Goal: Information Seeking & Learning: Learn about a topic

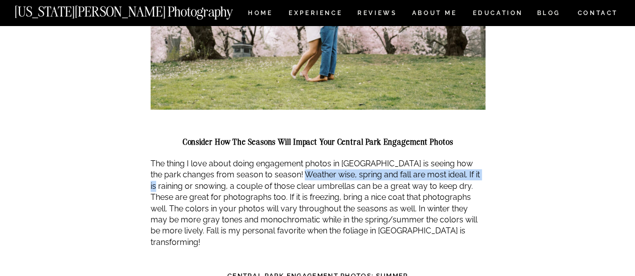
scroll to position [1857, 0]
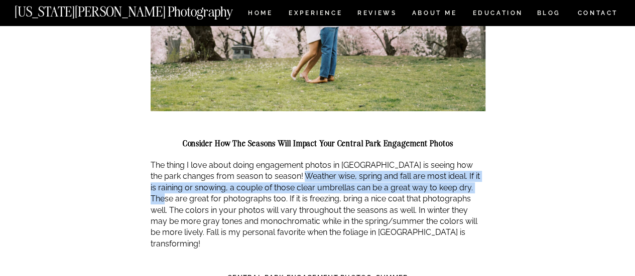
drag, startPoint x: 296, startPoint y: 94, endPoint x: 470, endPoint y: 149, distance: 182.2
click at [470, 160] on p "The thing I love about doing engagement photos in Central Park is seeing how th…" at bounding box center [318, 205] width 335 height 90
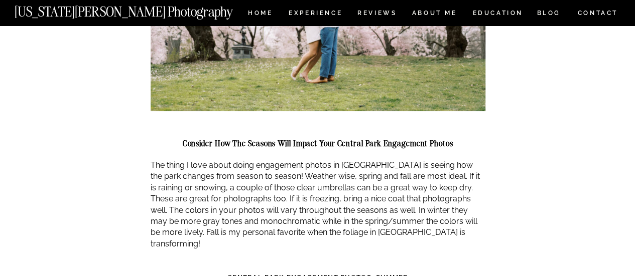
click at [458, 188] on p "The thing I love about doing engagement photos in Central Park is seeing how th…" at bounding box center [318, 205] width 335 height 90
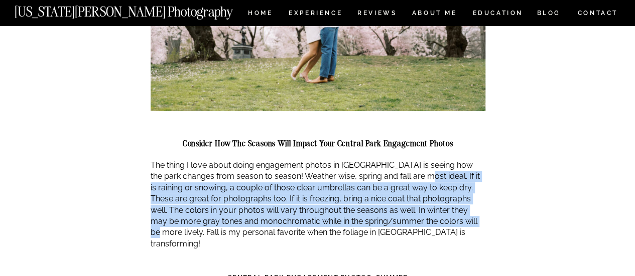
drag, startPoint x: 455, startPoint y: 191, endPoint x: 416, endPoint y: 145, distance: 60.2
click at [416, 160] on p "The thing I love about doing engagement photos in Central Park is seeing how th…" at bounding box center [318, 205] width 335 height 90
click at [255, 160] on p "The thing I love about doing engagement photos in Central Park is seeing how th…" at bounding box center [318, 205] width 335 height 90
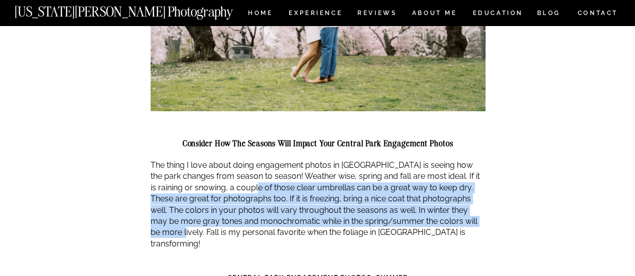
drag, startPoint x: 255, startPoint y: 156, endPoint x: 466, endPoint y: 193, distance: 214.0
click at [466, 193] on p "The thing I love about doing engagement photos in Central Park is seeing how th…" at bounding box center [318, 205] width 335 height 90
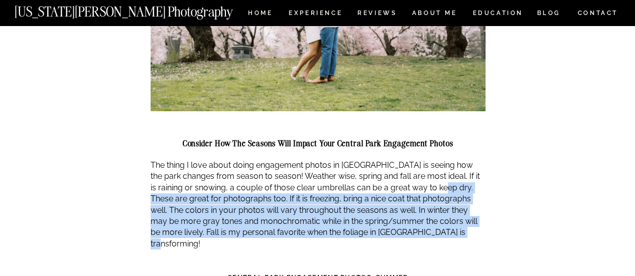
drag, startPoint x: 461, startPoint y: 198, endPoint x: 429, endPoint y: 156, distance: 53.4
click at [429, 160] on p "The thing I love about doing engagement photos in Central Park is seeing how th…" at bounding box center [318, 205] width 335 height 90
click at [187, 169] on p "The thing I love about doing engagement photos in Central Park is seeing how th…" at bounding box center [318, 205] width 335 height 90
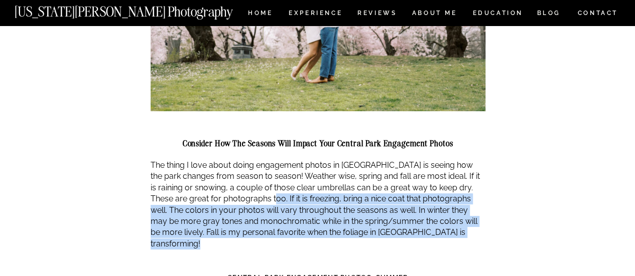
drag, startPoint x: 251, startPoint y: 165, endPoint x: 480, endPoint y: 218, distance: 234.4
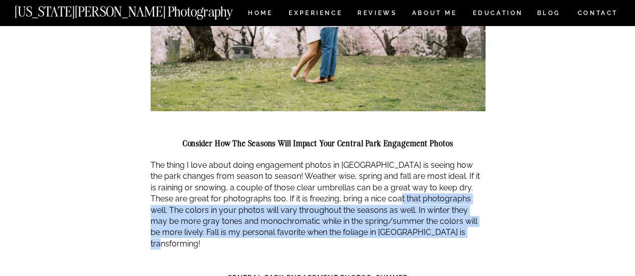
drag, startPoint x: 450, startPoint y: 204, endPoint x: 377, endPoint y: 164, distance: 82.9
click at [377, 164] on p "The thing I love about doing engagement photos in Central Park is seeing how th…" at bounding box center [318, 205] width 335 height 90
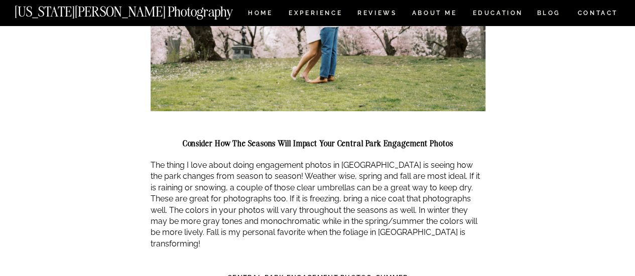
click at [344, 161] on p "The thing I love about doing engagement photos in Central Park is seeing how th…" at bounding box center [318, 205] width 335 height 90
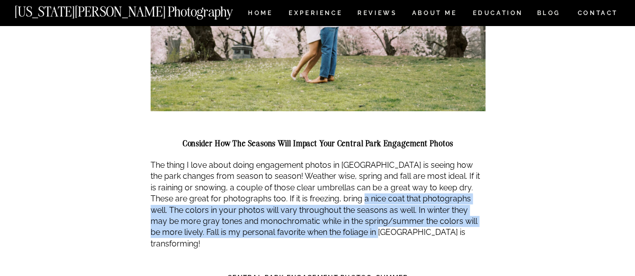
drag, startPoint x: 340, startPoint y: 161, endPoint x: 372, endPoint y: 200, distance: 50.7
click at [343, 196] on p "The thing I love about doing engagement photos in Central Park is seeing how th…" at bounding box center [318, 205] width 335 height 90
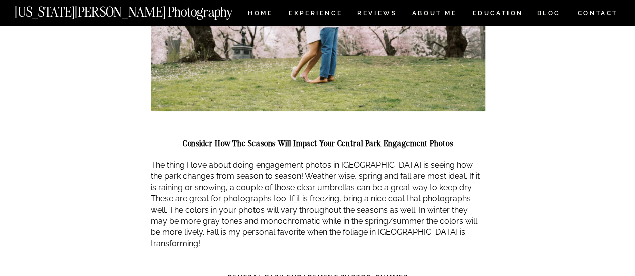
click at [417, 200] on p "The thing I love about doing engagement photos in Central Park is seeing how th…" at bounding box center [318, 205] width 335 height 90
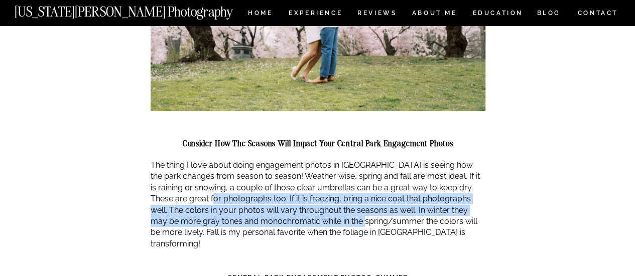
drag, startPoint x: 329, startPoint y: 190, endPoint x: 192, endPoint y: 166, distance: 139.6
click at [192, 166] on p "The thing I love about doing engagement photos in Central Park is seeing how th…" at bounding box center [318, 205] width 335 height 90
click at [281, 176] on p "The thing I love about doing engagement photos in Central Park is seeing how th…" at bounding box center [318, 205] width 335 height 90
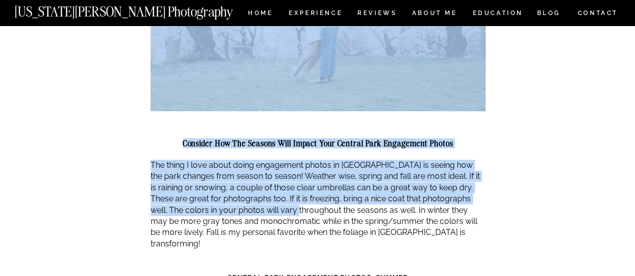
drag, startPoint x: 281, startPoint y: 176, endPoint x: 525, endPoint y: 204, distance: 245.5
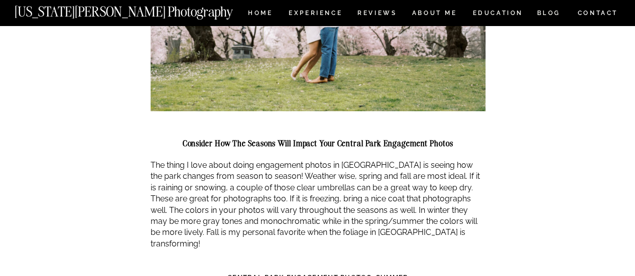
click at [454, 192] on p "The thing I love about doing engagement photos in Central Park is seeing how th…" at bounding box center [318, 205] width 335 height 90
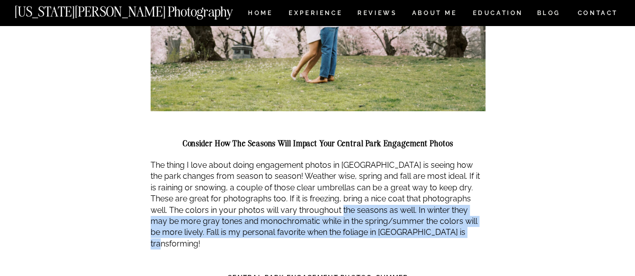
drag, startPoint x: 433, startPoint y: 202, endPoint x: 321, endPoint y: 173, distance: 115.1
click at [321, 173] on p "The thing I love about doing engagement photos in Central Park is seeing how th…" at bounding box center [318, 205] width 335 height 90
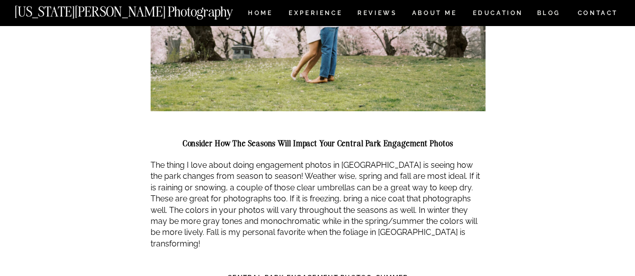
click at [311, 173] on p "The thing I love about doing engagement photos in Central Park is seeing how th…" at bounding box center [318, 205] width 335 height 90
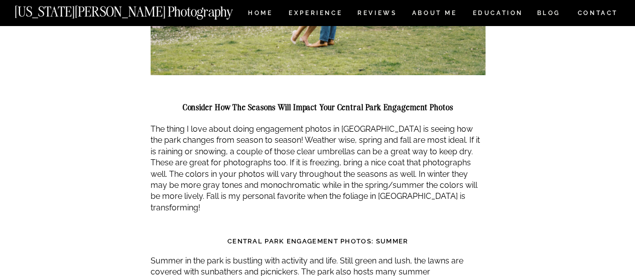
scroll to position [1907, 0]
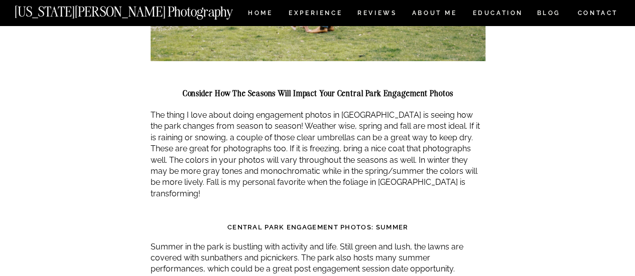
click at [194, 144] on p "The thing I love about doing engagement photos in Central Park is seeing how th…" at bounding box center [318, 155] width 335 height 90
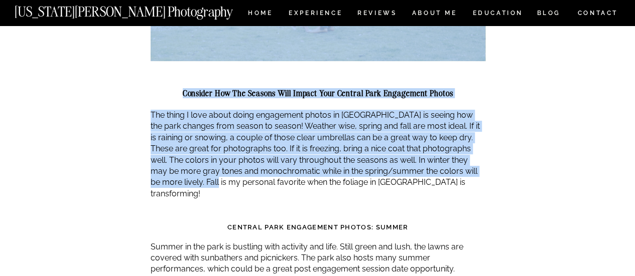
drag, startPoint x: 180, startPoint y: 147, endPoint x: 542, endPoint y: 158, distance: 363.0
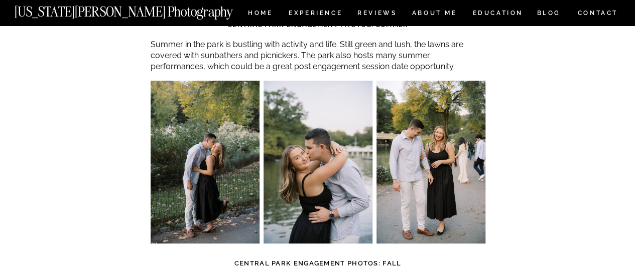
scroll to position [2258, 0]
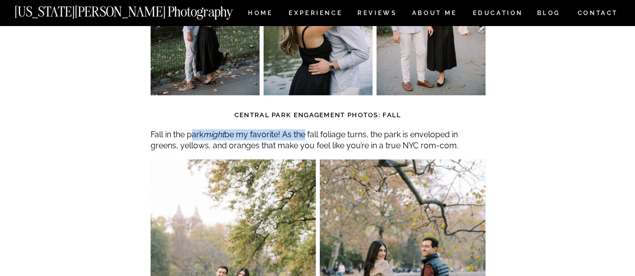
drag, startPoint x: 194, startPoint y: 90, endPoint x: 309, endPoint y: 92, distance: 114.4
click at [309, 129] on p "Fall in the park might be my favorite! As the fall foliage turns, the park is e…" at bounding box center [318, 140] width 335 height 23
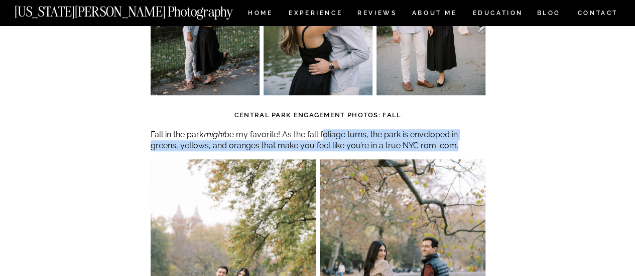
drag, startPoint x: 326, startPoint y: 89, endPoint x: 462, endPoint y: 97, distance: 135.7
click at [462, 129] on p "Fall in the park might be my favorite! As the fall foliage turns, the park is e…" at bounding box center [318, 140] width 335 height 23
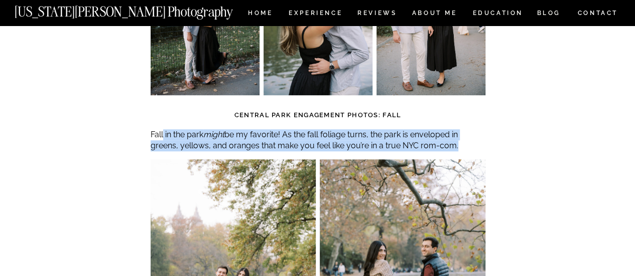
drag, startPoint x: 162, startPoint y: 92, endPoint x: 471, endPoint y: 104, distance: 308.8
click at [471, 129] on p "Fall in the park might be my favorite! As the fall foliage turns, the park is e…" at bounding box center [318, 140] width 335 height 23
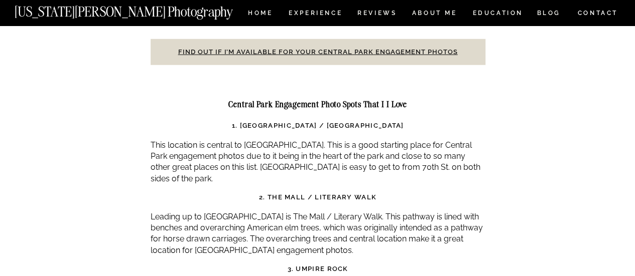
scroll to position [3262, 0]
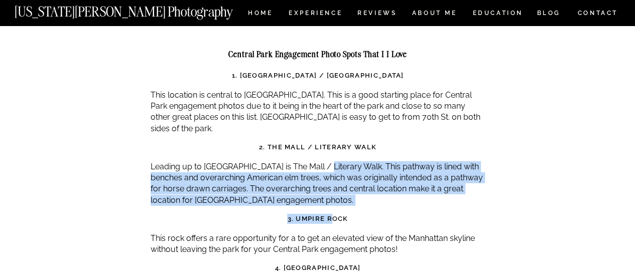
drag, startPoint x: 323, startPoint y: 124, endPoint x: 333, endPoint y: 163, distance: 39.9
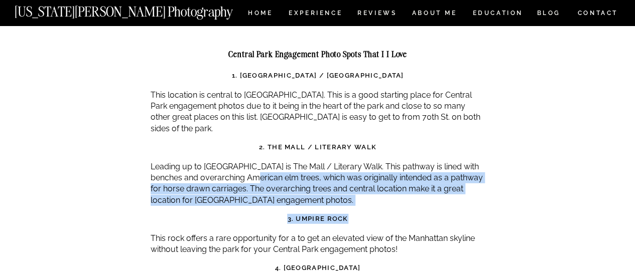
drag, startPoint x: 372, startPoint y: 162, endPoint x: 262, endPoint y: 136, distance: 112.9
click at [292, 215] on strong "3. Umpire Rock" at bounding box center [317, 219] width 61 height 8
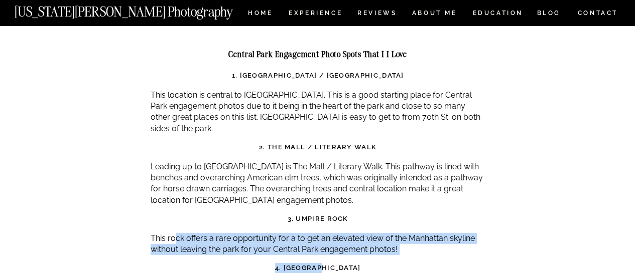
drag, startPoint x: 336, startPoint y: 211, endPoint x: 204, endPoint y: 198, distance: 133.1
click at [238, 233] on p "This rock offers a rare opportunity for a to get an elevated view of the Manhat…" at bounding box center [318, 244] width 335 height 23
drag, startPoint x: 238, startPoint y: 196, endPoint x: 422, endPoint y: 206, distance: 185.0
click at [422, 233] on p "This rock offers a rare opportunity for a to get an elevated view of the Manhat…" at bounding box center [318, 244] width 335 height 23
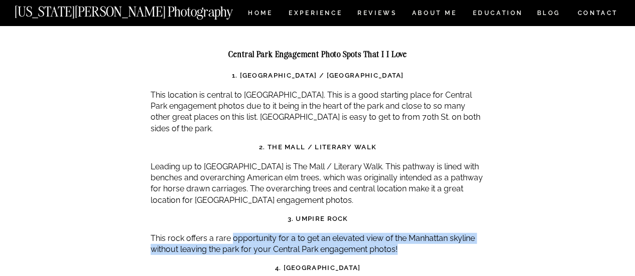
click at [422, 233] on p "This rock offers a rare opportunity for a to get an elevated view of the Manhat…" at bounding box center [318, 244] width 335 height 23
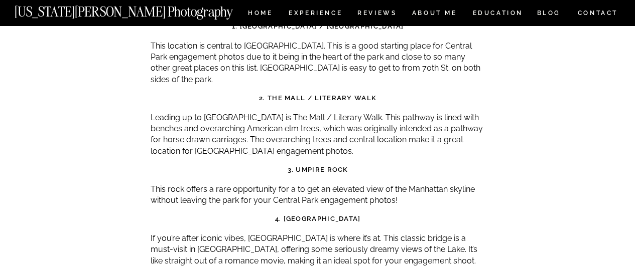
scroll to position [3312, 0]
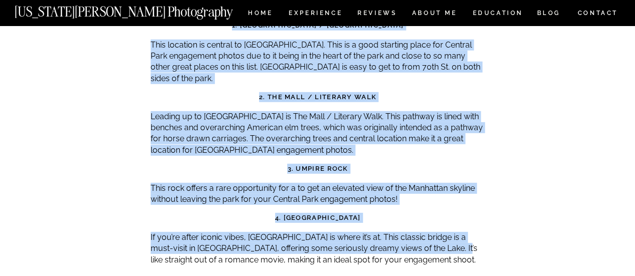
drag, startPoint x: 422, startPoint y: 206, endPoint x: 125, endPoint y: 189, distance: 297.5
click at [183, 232] on p "If you’re after iconic vibes, Bow Bridge is where it’s at. This classic bridge …" at bounding box center [318, 249] width 335 height 34
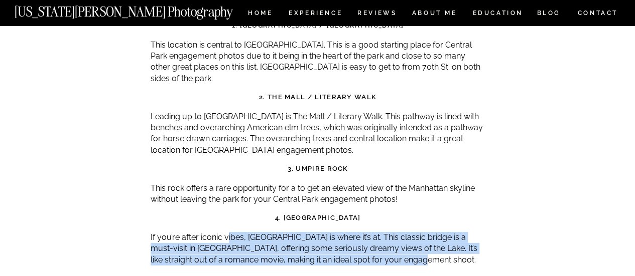
drag, startPoint x: 228, startPoint y: 196, endPoint x: 421, endPoint y: 214, distance: 194.5
click at [421, 232] on p "If you’re after iconic vibes, Bow Bridge is where it’s at. This classic bridge …" at bounding box center [318, 249] width 335 height 34
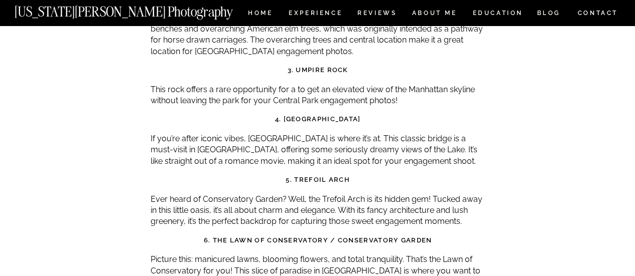
scroll to position [3412, 0]
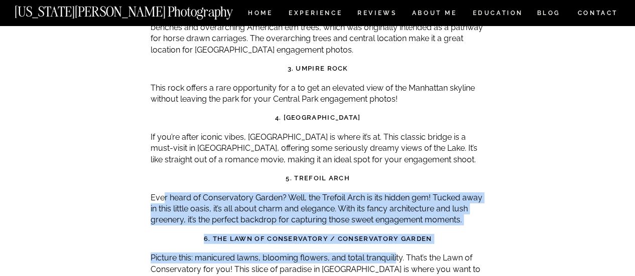
drag, startPoint x: 395, startPoint y: 209, endPoint x: 162, endPoint y: 145, distance: 242.5
click at [213, 193] on p "Ever heard of Conservatory Garden? Well, the Trefoil Arch is its hidden gem! Tu…" at bounding box center [318, 210] width 335 height 34
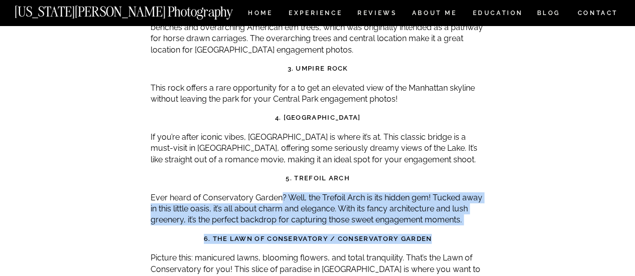
drag, startPoint x: 280, startPoint y: 157, endPoint x: 447, endPoint y: 188, distance: 169.4
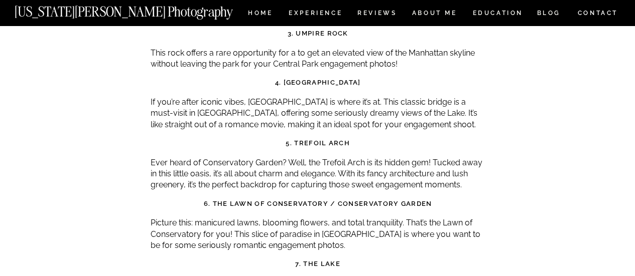
scroll to position [3462, 0]
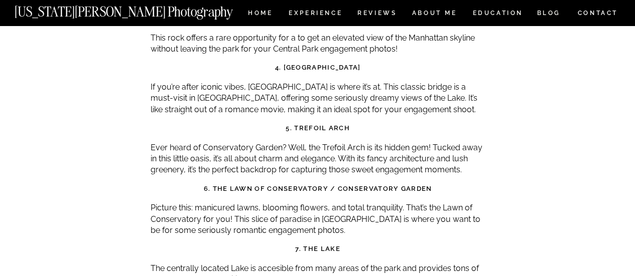
drag, startPoint x: 447, startPoint y: 188, endPoint x: 260, endPoint y: 141, distance: 191.9
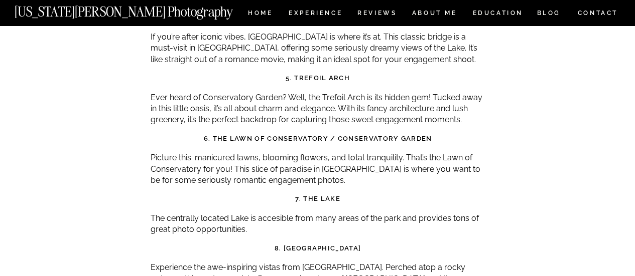
click at [260, 153] on p "Picture this: manicured lawns, blooming flowers, and total tranquility. That’s …" at bounding box center [318, 170] width 335 height 34
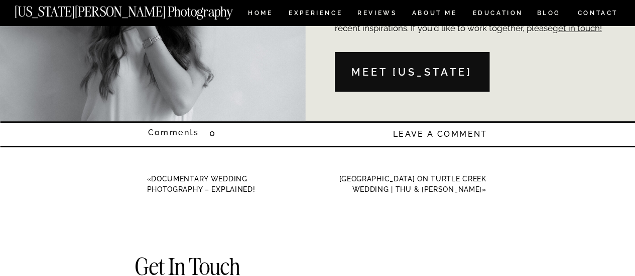
scroll to position [5770, 0]
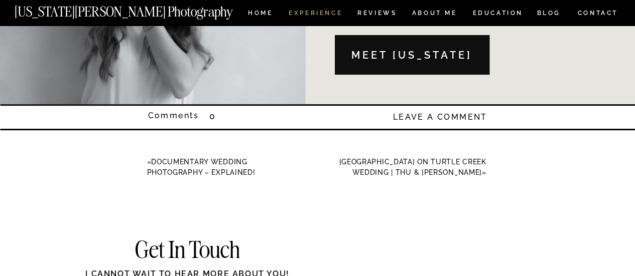
click at [301, 13] on nav "Experience" at bounding box center [315, 14] width 53 height 9
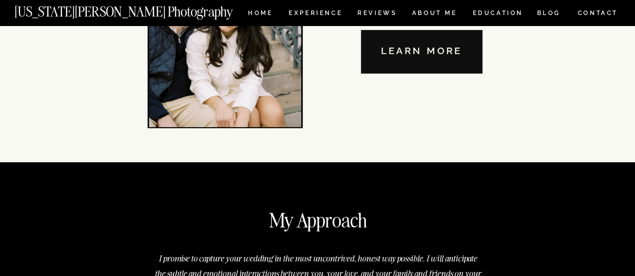
scroll to position [3512, 0]
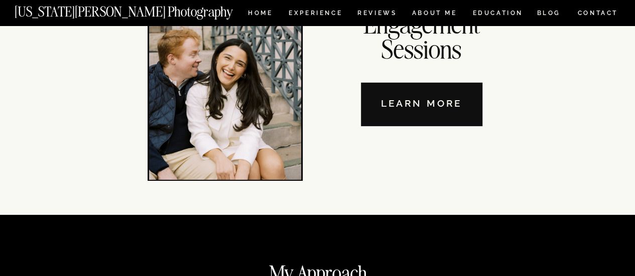
click at [434, 100] on nav "Learn More" at bounding box center [421, 105] width 121 height 44
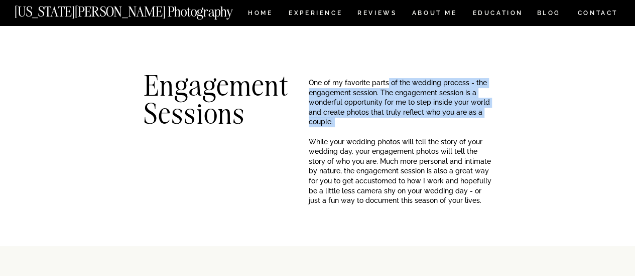
drag, startPoint x: 385, startPoint y: 86, endPoint x: 390, endPoint y: 134, distance: 48.4
click at [390, 134] on p "One of my favorite parts of the wedding process - the engagement session. The e…" at bounding box center [400, 117] width 183 height 79
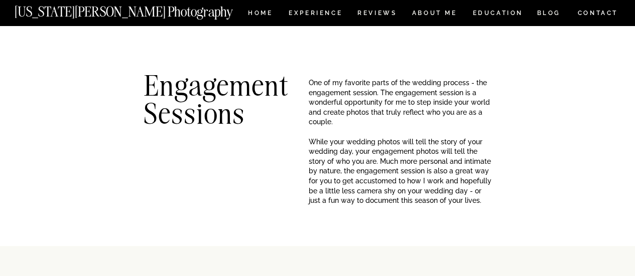
click at [488, 156] on p "One of my favorite parts of the wedding process - the engagement session. The e…" at bounding box center [400, 117] width 183 height 79
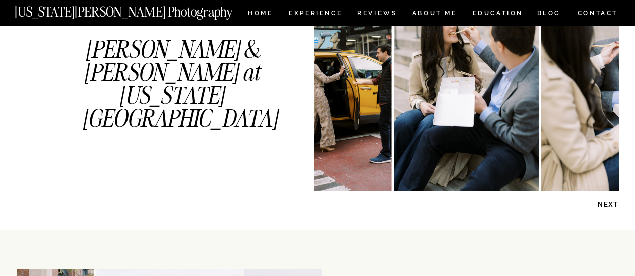
scroll to position [602, 0]
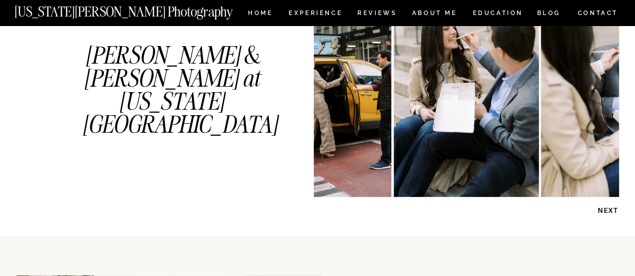
click at [602, 211] on p "NEXT" at bounding box center [593, 211] width 52 height 10
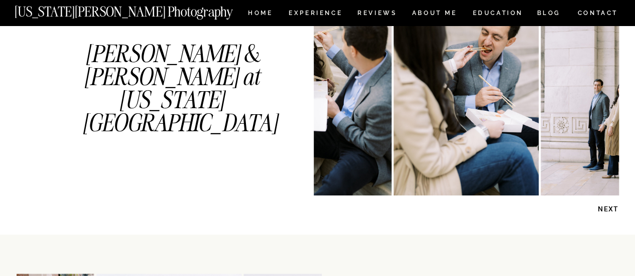
scroll to position [552, 0]
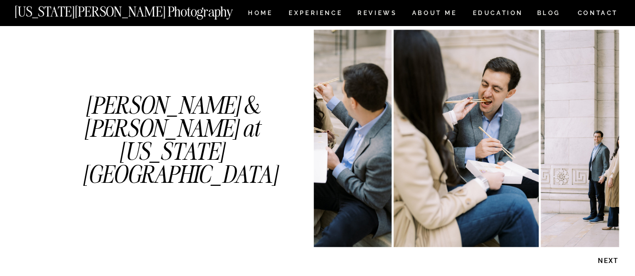
click at [603, 265] on p "NEXT" at bounding box center [593, 261] width 52 height 10
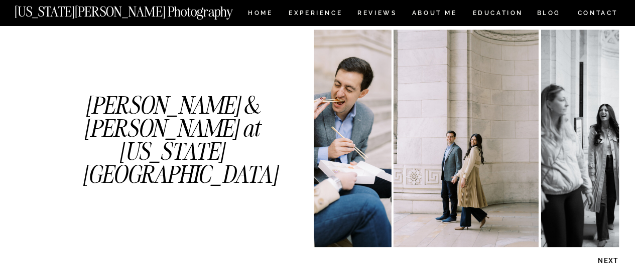
click at [604, 260] on p "NEXT" at bounding box center [593, 261] width 52 height 10
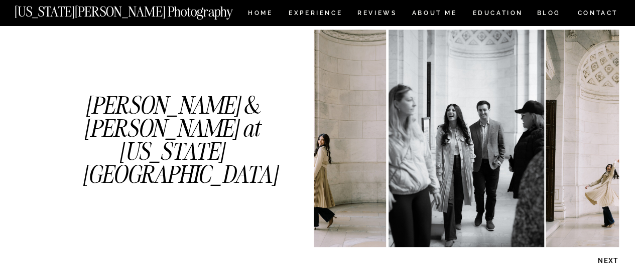
click at [604, 260] on p "NEXT" at bounding box center [593, 261] width 52 height 10
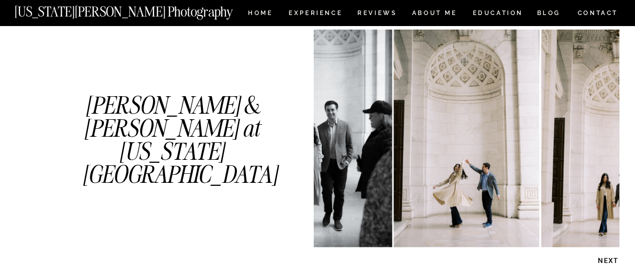
click at [604, 260] on p "NEXT" at bounding box center [593, 261] width 52 height 10
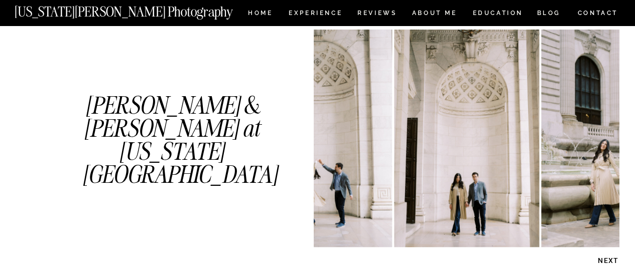
click at [604, 260] on p "NEXT" at bounding box center [593, 261] width 52 height 10
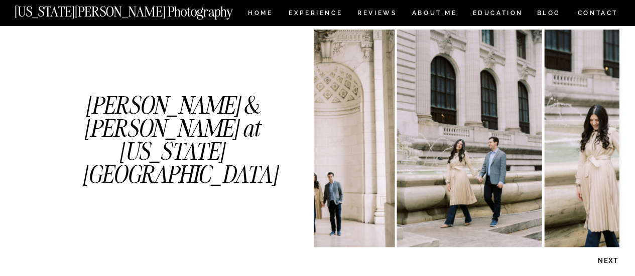
click at [604, 260] on p "NEXT" at bounding box center [593, 261] width 52 height 10
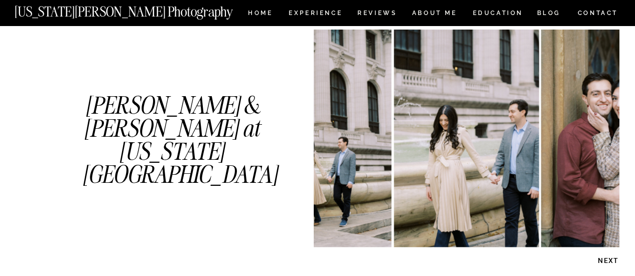
click at [604, 260] on p "NEXT" at bounding box center [593, 261] width 52 height 10
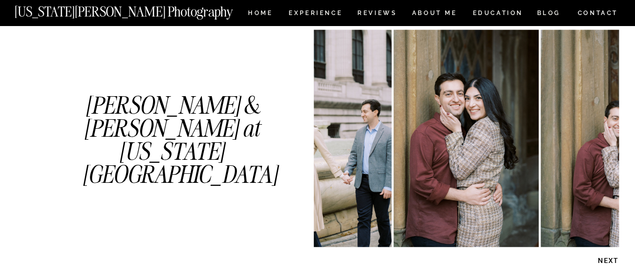
click at [604, 260] on p "NEXT" at bounding box center [593, 261] width 52 height 10
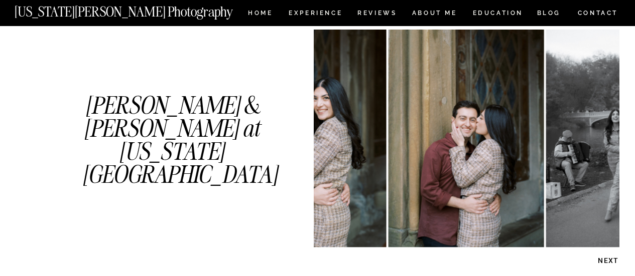
click at [604, 260] on p "NEXT" at bounding box center [593, 261] width 52 height 10
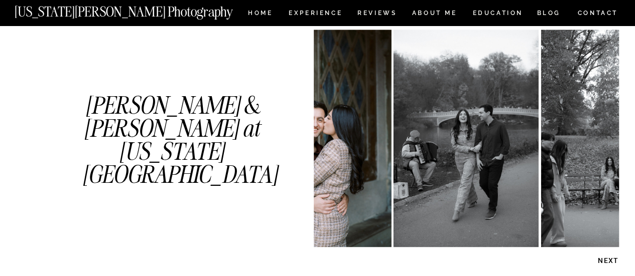
click at [612, 259] on p "NEXT" at bounding box center [593, 261] width 52 height 10
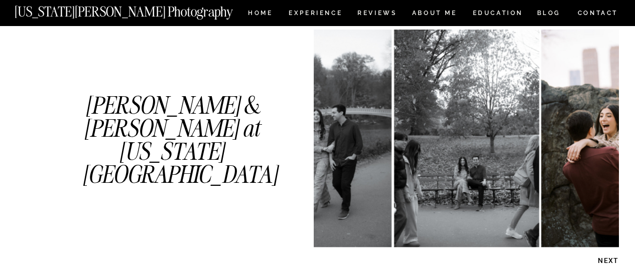
click at [612, 259] on p "NEXT" at bounding box center [593, 261] width 52 height 10
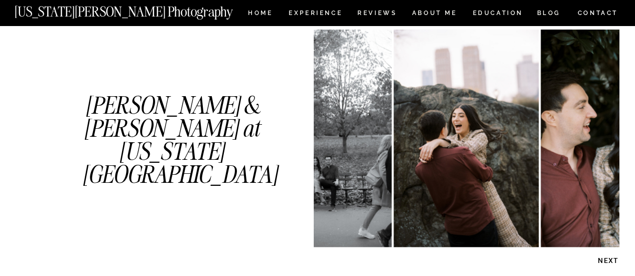
click at [612, 259] on p "NEXT" at bounding box center [593, 261] width 52 height 10
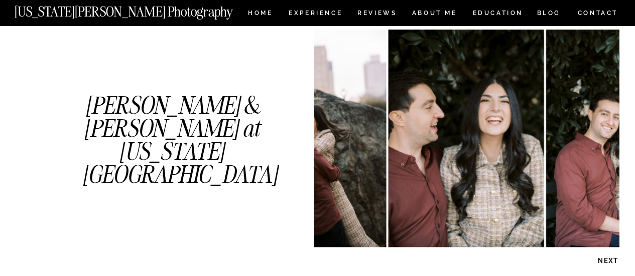
click at [612, 259] on p "NEXT" at bounding box center [593, 261] width 52 height 10
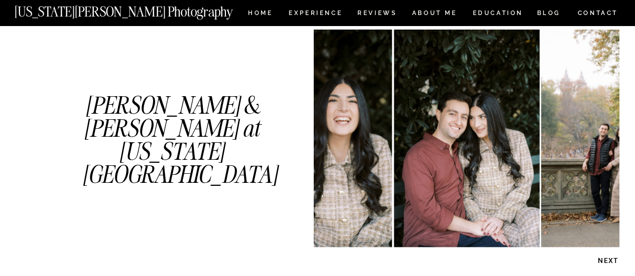
click at [612, 259] on p "NEXT" at bounding box center [593, 261] width 52 height 10
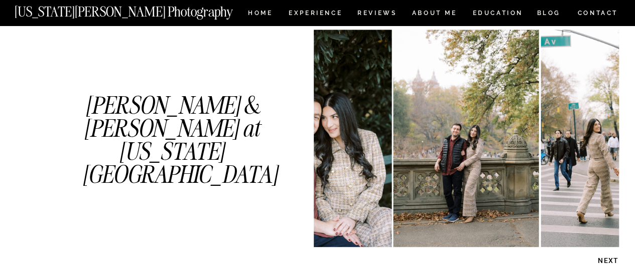
click at [612, 259] on p "NEXT" at bounding box center [593, 261] width 52 height 10
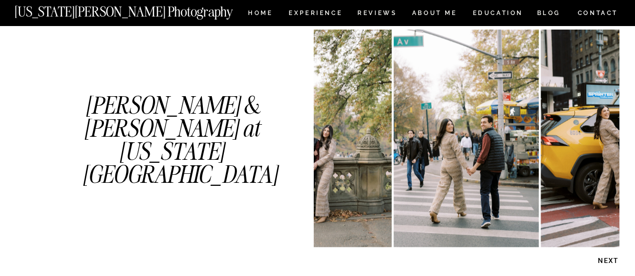
click at [612, 259] on p "NEXT" at bounding box center [593, 261] width 52 height 10
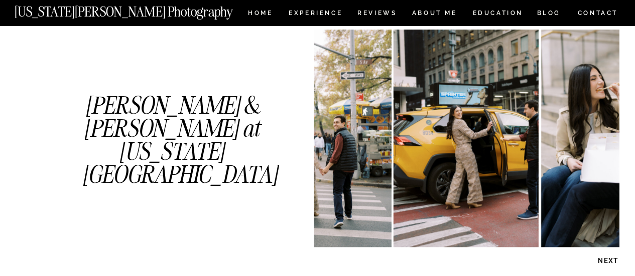
click at [612, 259] on p "NEXT" at bounding box center [593, 261] width 52 height 10
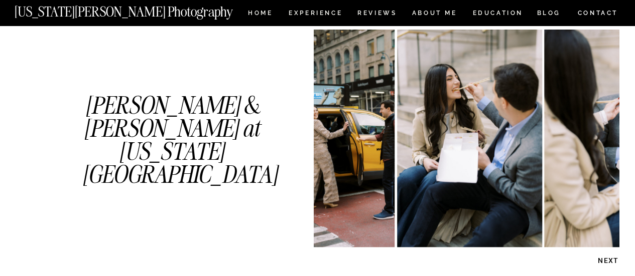
click at [612, 259] on p "NEXT" at bounding box center [593, 261] width 52 height 10
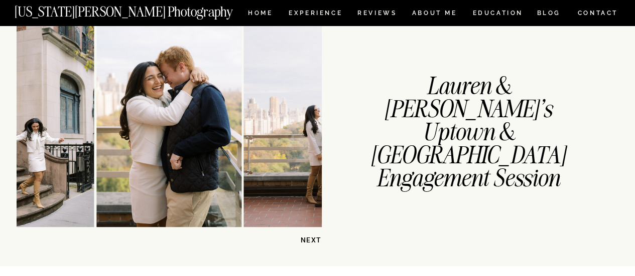
scroll to position [853, 0]
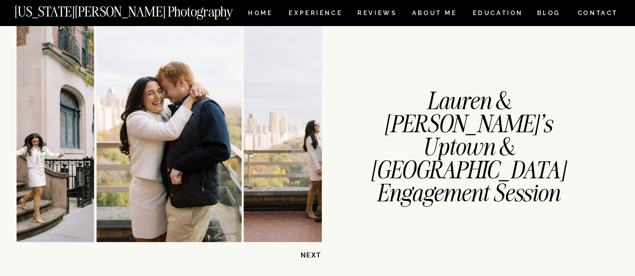
click at [314, 253] on p "NEXT" at bounding box center [296, 255] width 52 height 10
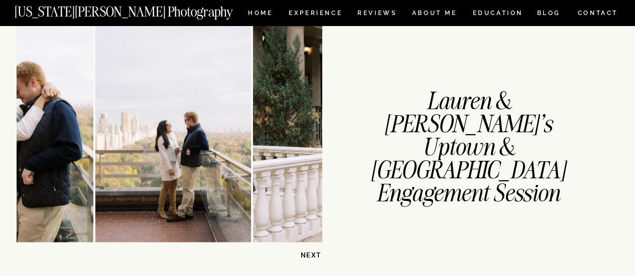
click at [314, 253] on p "NEXT" at bounding box center [296, 255] width 52 height 10
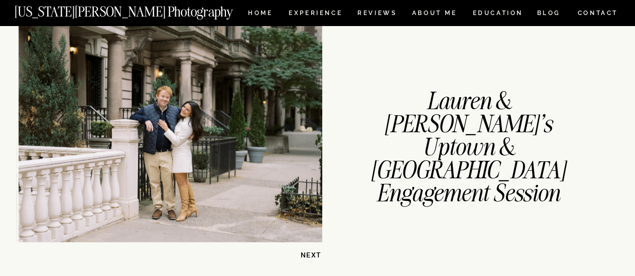
click at [314, 253] on p "NEXT" at bounding box center [296, 255] width 52 height 10
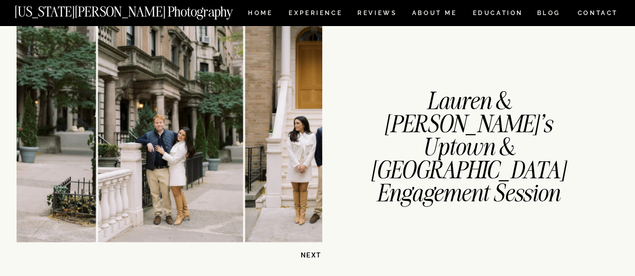
click at [314, 253] on p "NEXT" at bounding box center [296, 255] width 52 height 10
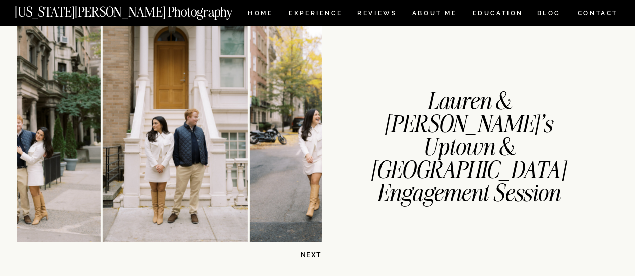
click at [314, 253] on p "NEXT" at bounding box center [296, 255] width 52 height 10
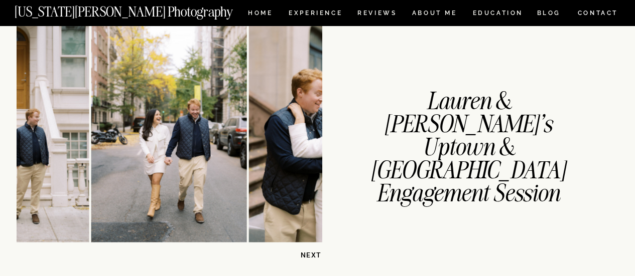
click at [314, 253] on p "NEXT" at bounding box center [296, 255] width 52 height 10
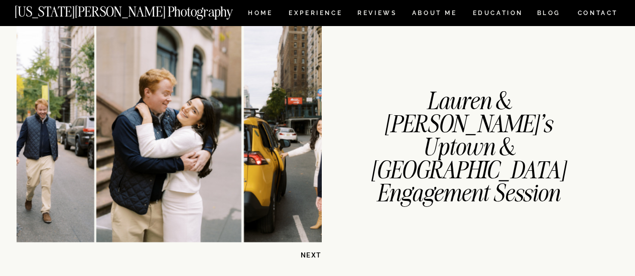
click at [314, 253] on p "NEXT" at bounding box center [296, 255] width 52 height 10
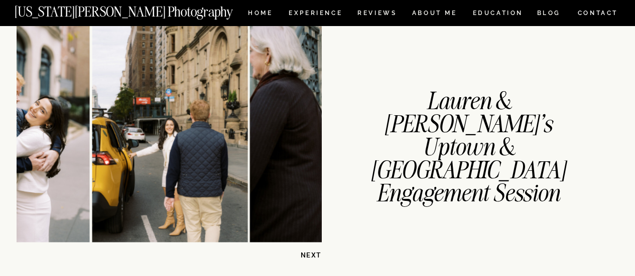
click at [314, 253] on p "NEXT" at bounding box center [296, 255] width 52 height 10
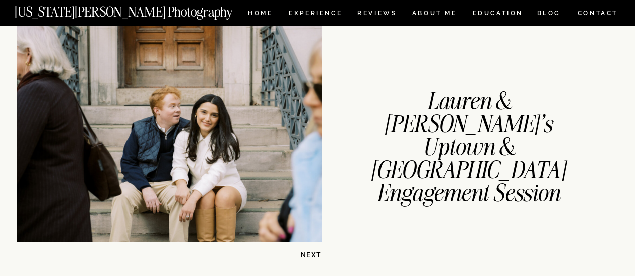
click at [314, 253] on p "NEXT" at bounding box center [296, 255] width 52 height 10
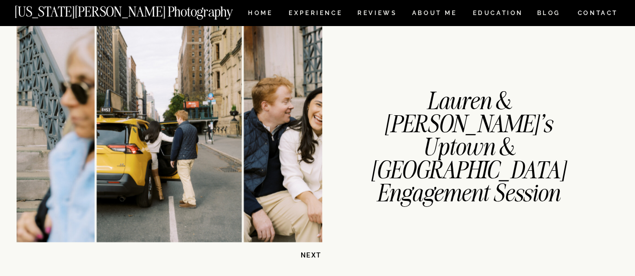
click at [314, 253] on p "NEXT" at bounding box center [296, 255] width 52 height 10
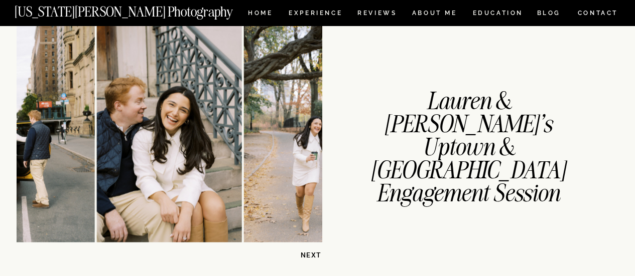
click at [314, 253] on p "NEXT" at bounding box center [296, 255] width 52 height 10
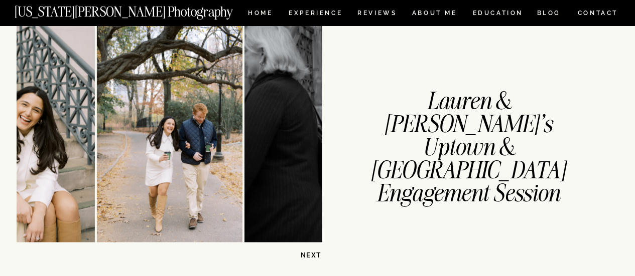
click at [314, 253] on p "NEXT" at bounding box center [296, 255] width 52 height 10
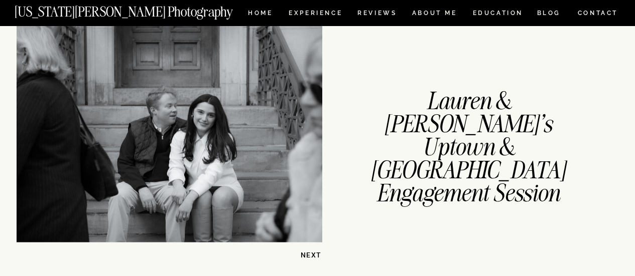
click at [314, 253] on p "NEXT" at bounding box center [296, 255] width 52 height 10
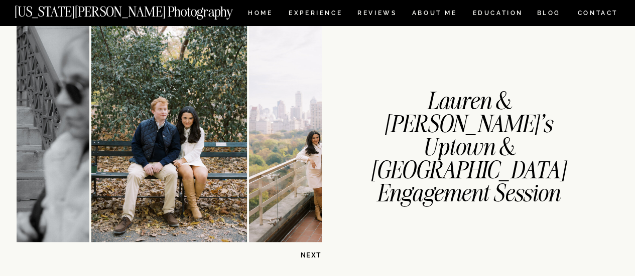
click at [314, 253] on p "NEXT" at bounding box center [296, 255] width 52 height 10
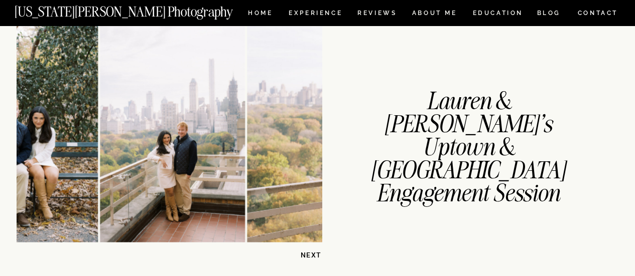
click at [314, 253] on p "NEXT" at bounding box center [296, 255] width 52 height 10
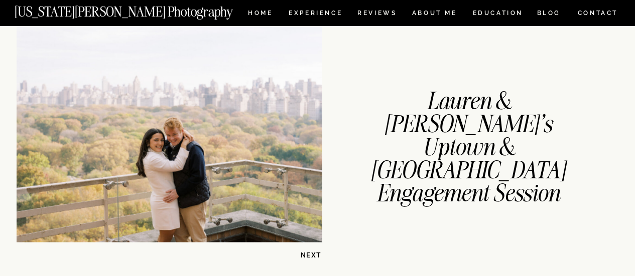
click at [314, 253] on p "NEXT" at bounding box center [296, 255] width 52 height 10
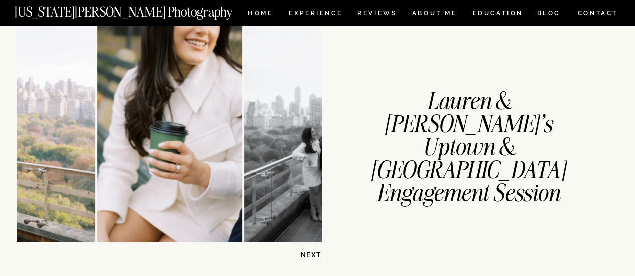
click at [314, 253] on p "NEXT" at bounding box center [296, 255] width 52 height 10
